Goal: Obtain resource: Obtain resource

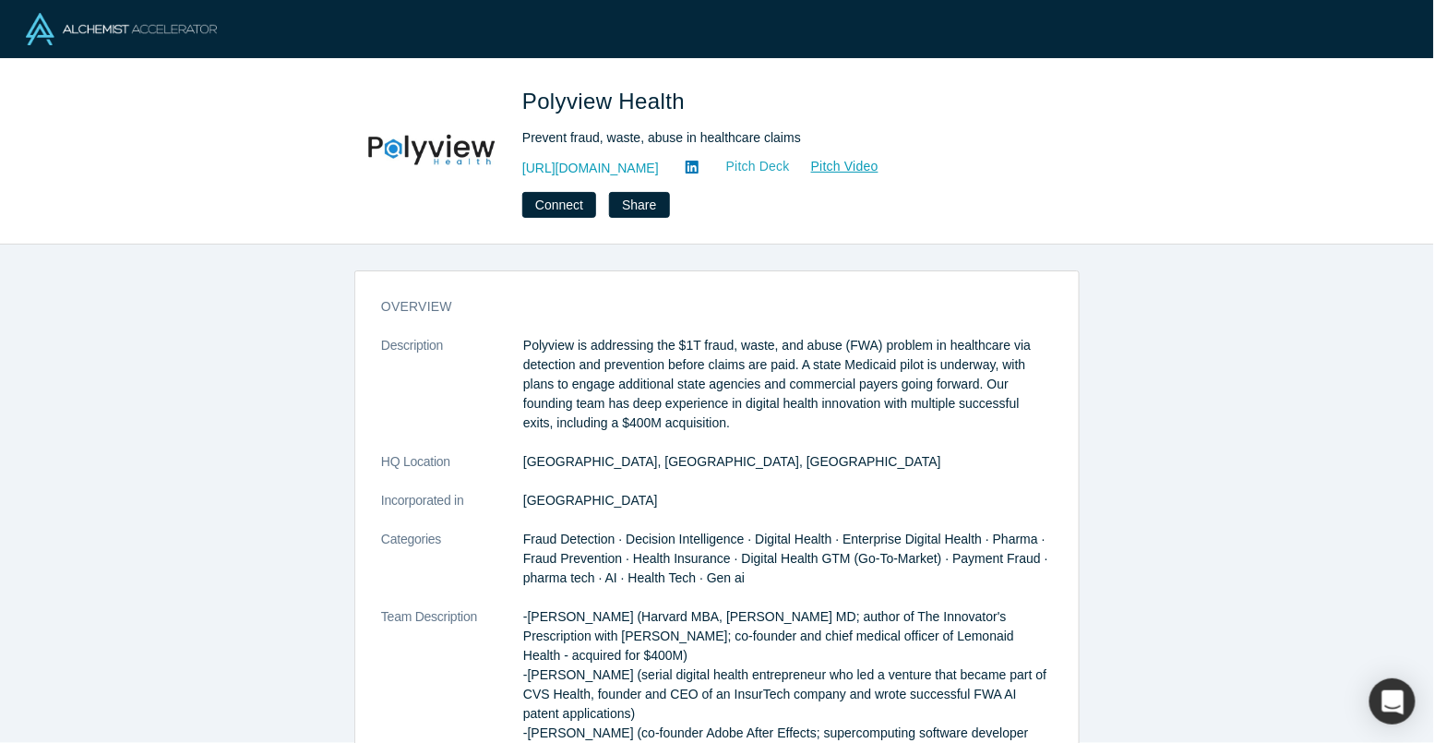
click at [791, 166] on link "Pitch Deck" at bounding box center [748, 166] width 85 height 21
